Goal: Task Accomplishment & Management: Use online tool/utility

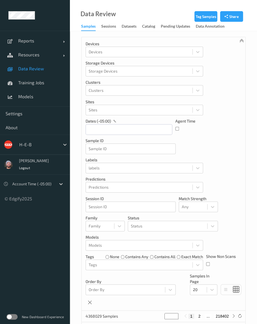
click at [37, 142] on div at bounding box center [38, 144] width 38 height 7
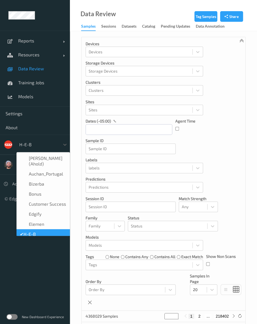
scroll to position [7, 0]
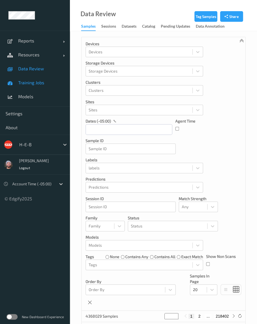
click at [45, 78] on link "Training Jobs" at bounding box center [35, 83] width 70 height 14
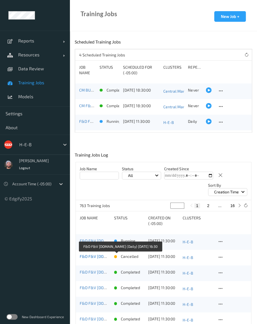
click at [93, 256] on link "F&D F&V [DOMAIN_NAME] (Daily) [DATE] 16:30" at bounding box center [121, 256] width 82 height 5
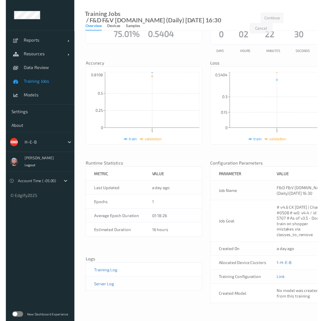
scroll to position [48, 0]
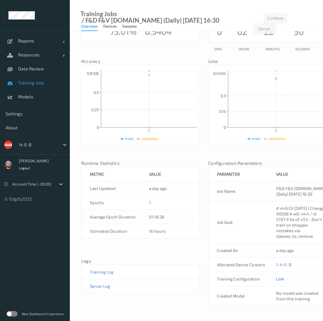
click at [279, 277] on link "Link" at bounding box center [280, 278] width 8 height 5
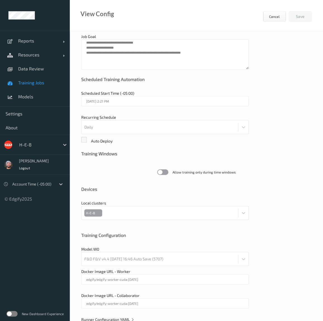
scroll to position [63, 0]
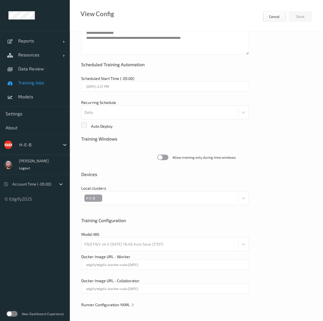
click at [103, 307] on div "**********" at bounding box center [196, 144] width 253 height 353
click at [103, 304] on span "Runner Configuration YAML" at bounding box center [107, 304] width 53 height 5
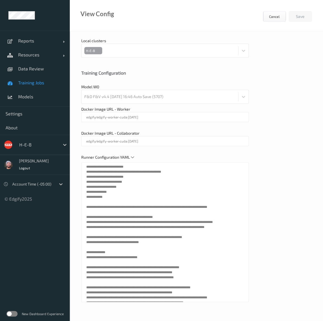
scroll to position [0, 0]
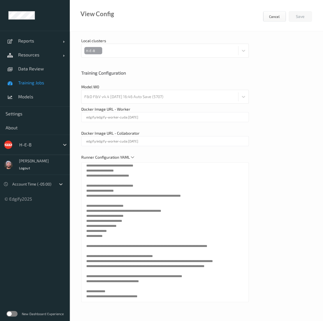
click at [42, 144] on div at bounding box center [38, 144] width 38 height 7
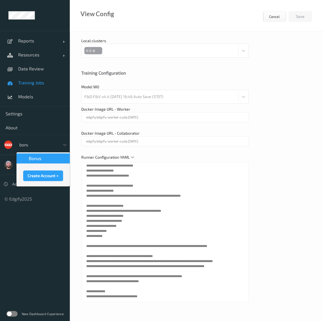
type input "bonus"
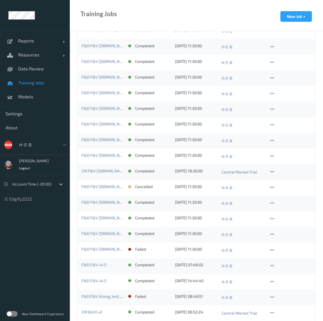
scroll to position [163, 0]
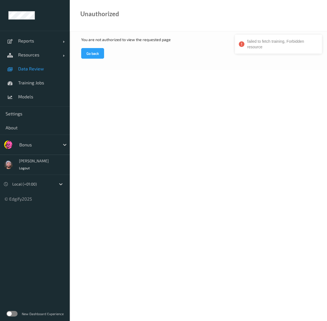
click at [25, 64] on link "Data Review" at bounding box center [35, 69] width 70 height 14
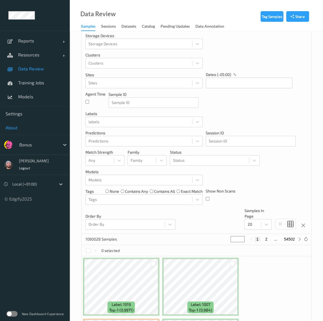
scroll to position [27, 0]
click at [42, 81] on span "Training Jobs" at bounding box center [41, 83] width 46 height 6
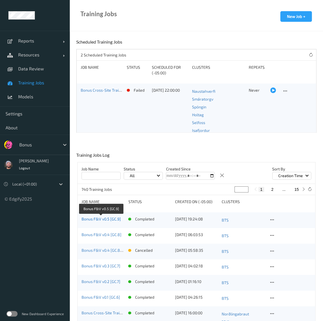
click at [105, 219] on link "Bonus F&V v0.5 [GC.9]" at bounding box center [101, 218] width 39 height 5
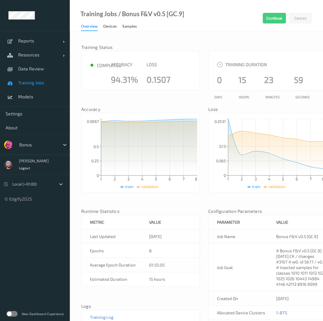
scroll to position [51, 0]
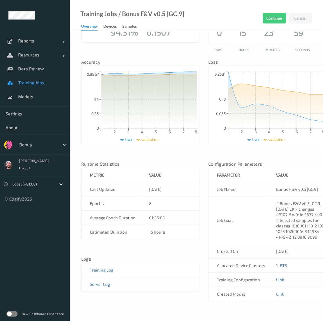
click at [278, 277] on link "Link" at bounding box center [280, 279] width 8 height 5
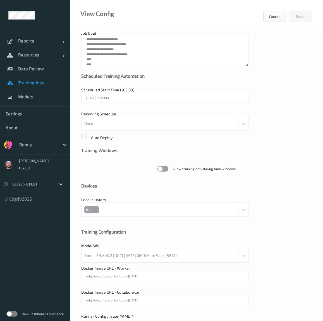
scroll to position [63, 0]
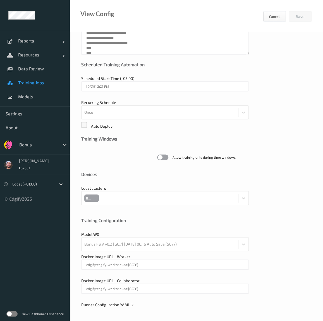
click at [118, 306] on span "Runner Configuration YAML" at bounding box center [107, 304] width 53 height 5
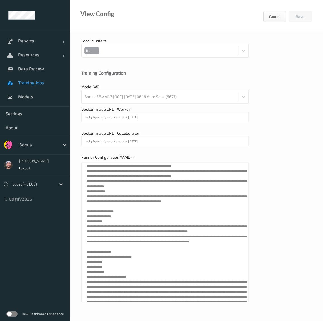
scroll to position [255, 0]
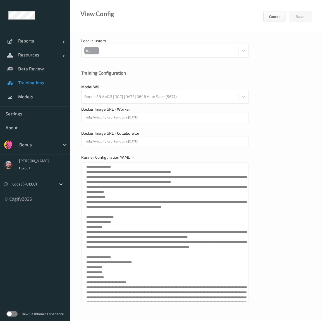
click at [43, 86] on link "Training Jobs" at bounding box center [35, 83] width 70 height 14
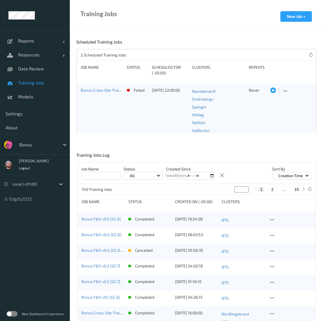
click at [41, 142] on div at bounding box center [38, 144] width 38 height 7
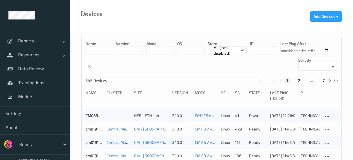
scroll to position [381, 0]
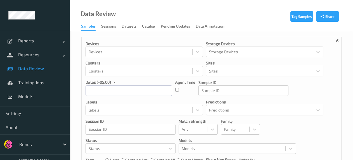
scroll to position [84, 0]
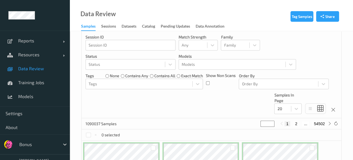
click at [31, 142] on div at bounding box center [38, 144] width 38 height 7
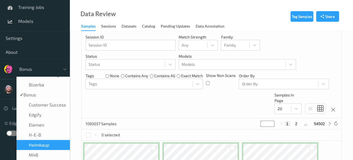
scroll to position [20, 0]
